Goal: Transaction & Acquisition: Purchase product/service

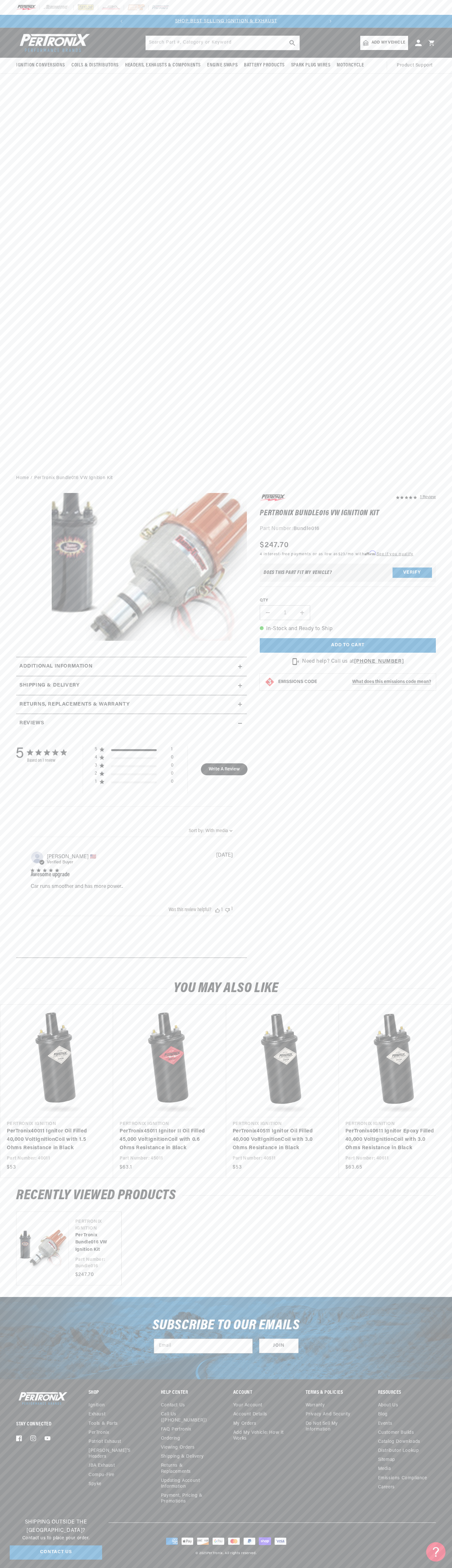
click at [37, 12] on div at bounding box center [226, 7] width 452 height 15
click at [440, 1264] on slider-component "Vendor Pertronix Ignition PerTronix Bundle016 VW Ignition Kit Part Number: Bund…" at bounding box center [226, 1248] width 452 height 74
click at [238, 1567] on html "Skip to content Your cart Your cart is empty Get the right parts the first time…" at bounding box center [226, 784] width 452 height 1568
click at [9, 1492] on div "Stay Connected Facebook Instagram YouTube Shop Ignition Exhaust" at bounding box center [226, 1456] width 452 height 132
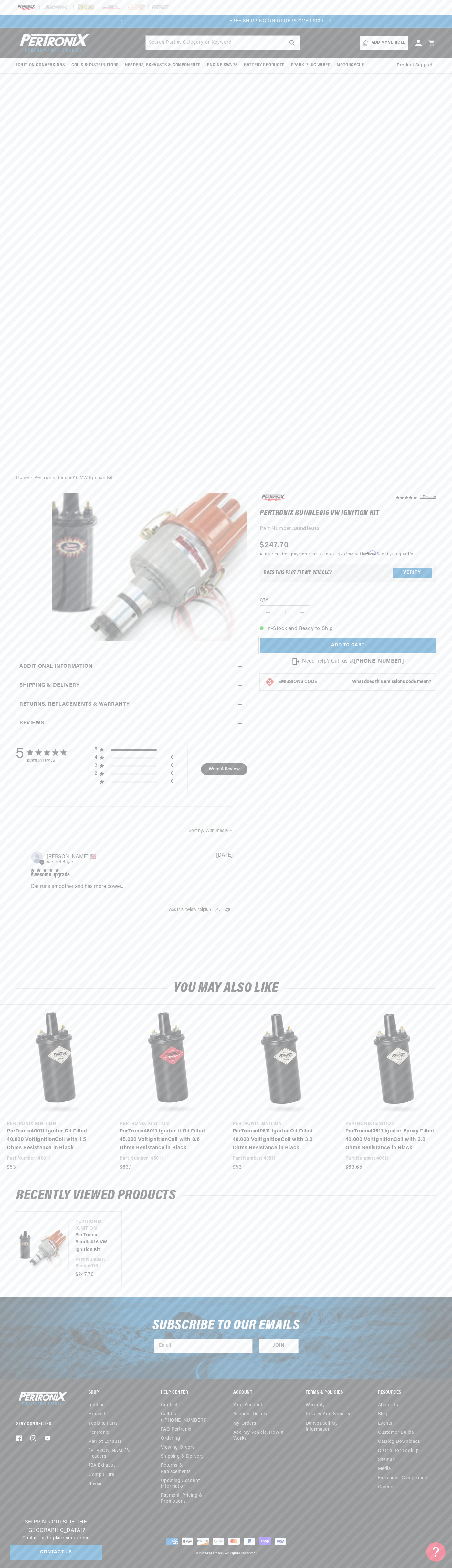
scroll to position [0, 196]
